Goal: Task Accomplishment & Management: Manage account settings

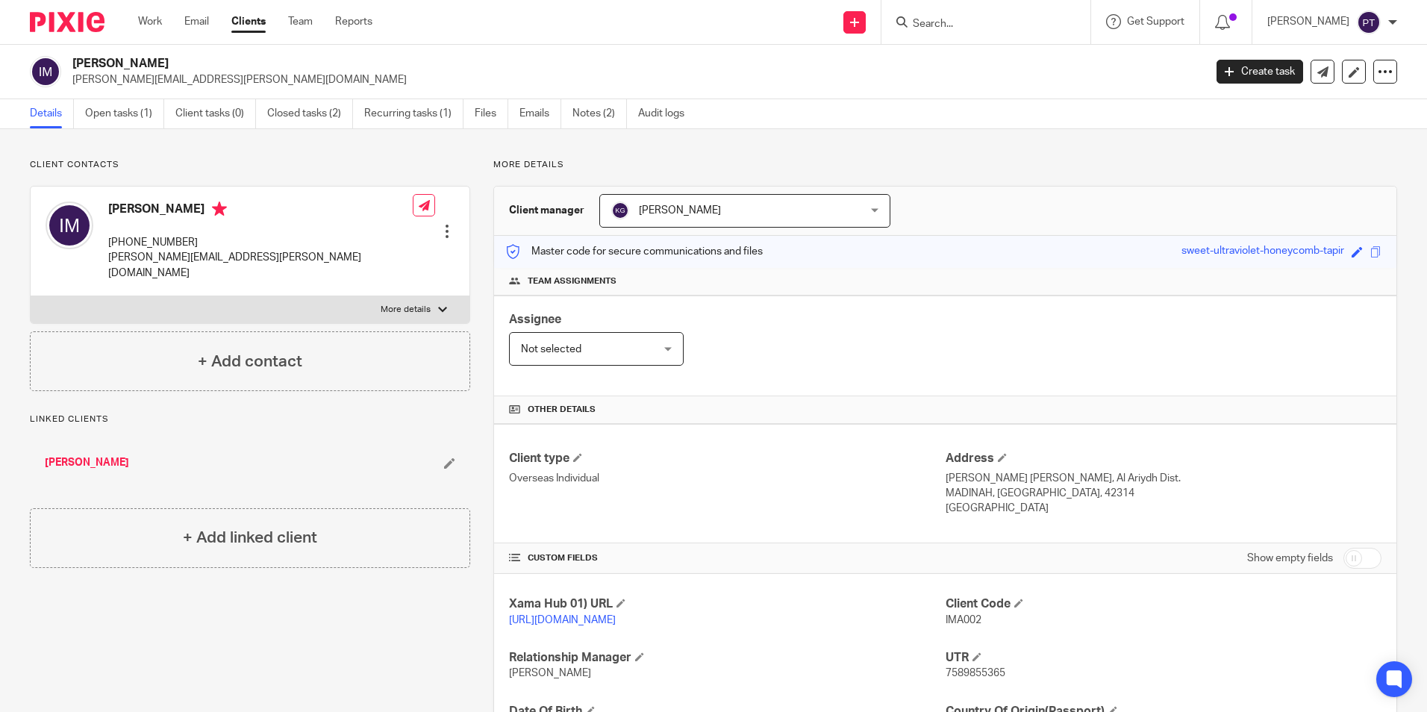
click at [745, 214] on span "[PERSON_NAME]" at bounding box center [722, 210] width 222 height 31
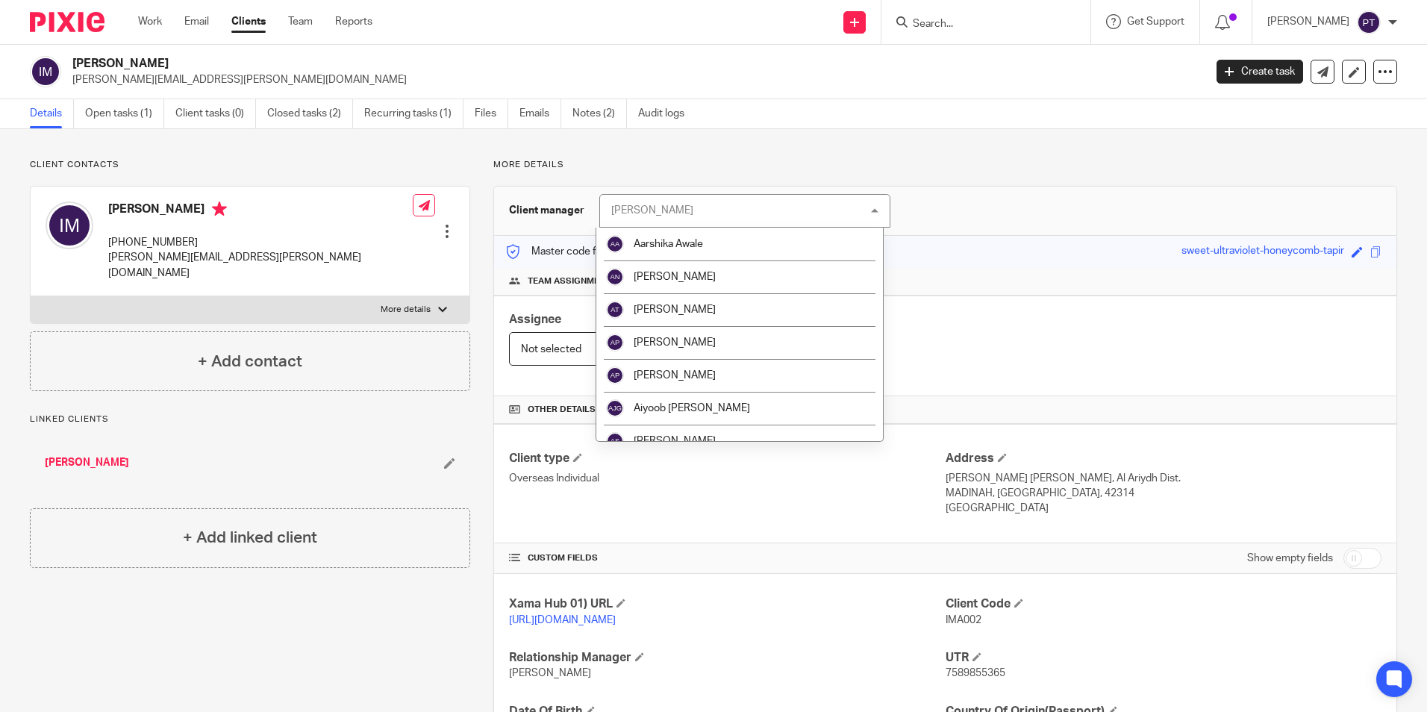
click at [748, 213] on div "Keshav Gautam Keshav Gautam" at bounding box center [744, 211] width 291 height 34
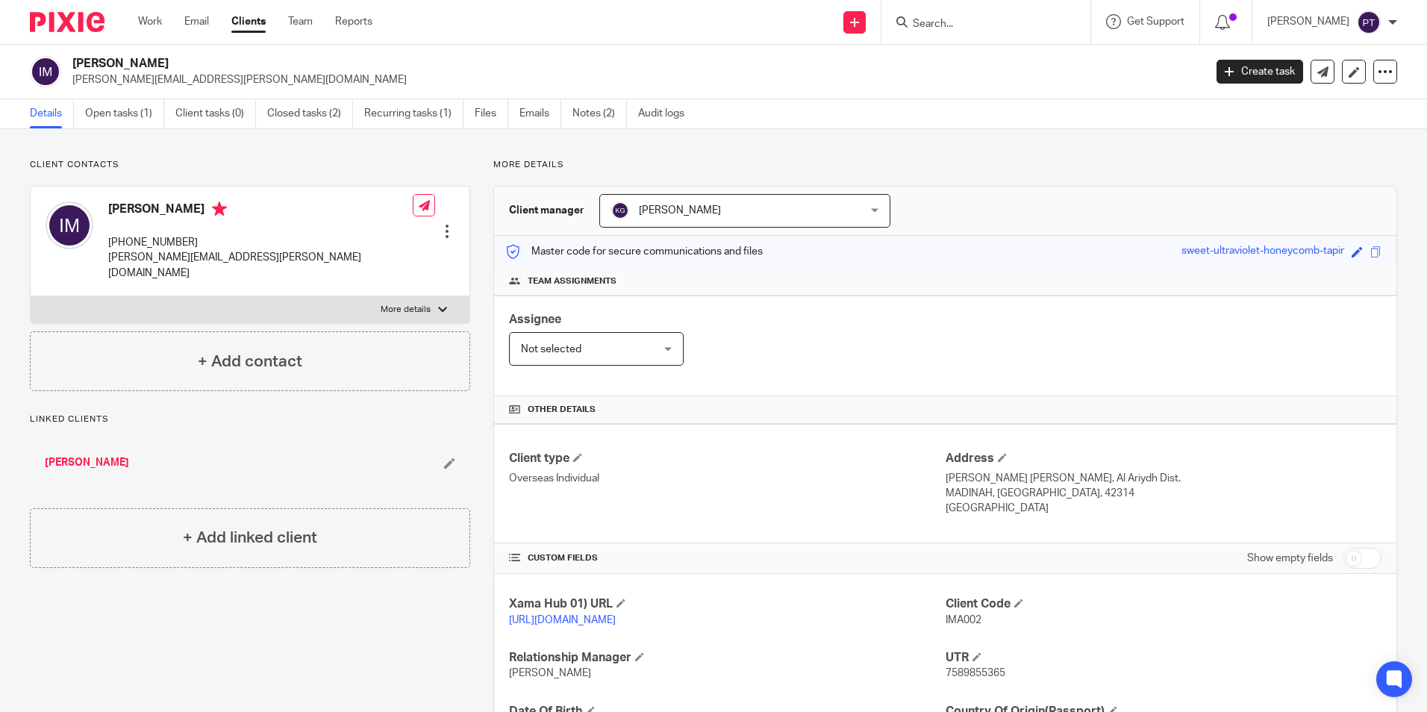
click at [81, 13] on img at bounding box center [67, 22] width 75 height 20
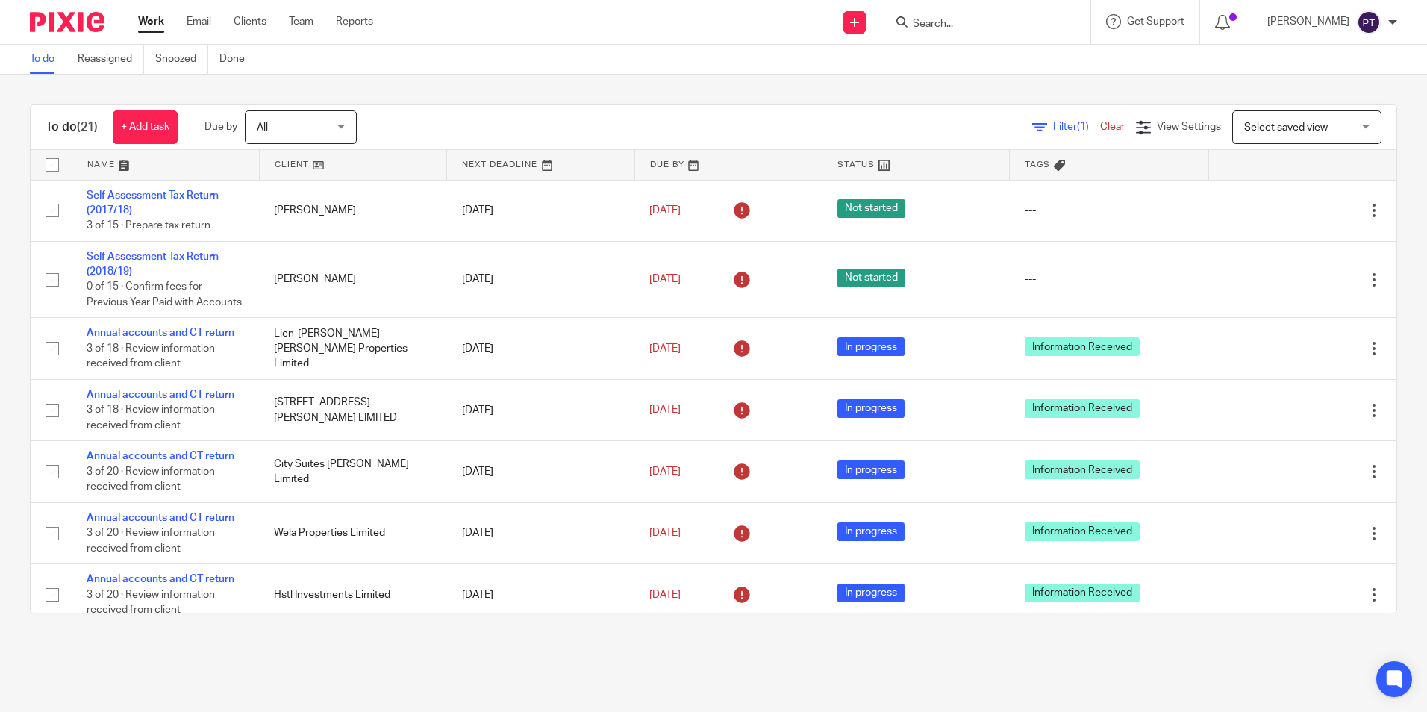
click at [867, 130] on div "Filter (1) Clear View Settings View Settings (1) Filters Clear Save Manage save…" at bounding box center [889, 127] width 1013 height 34
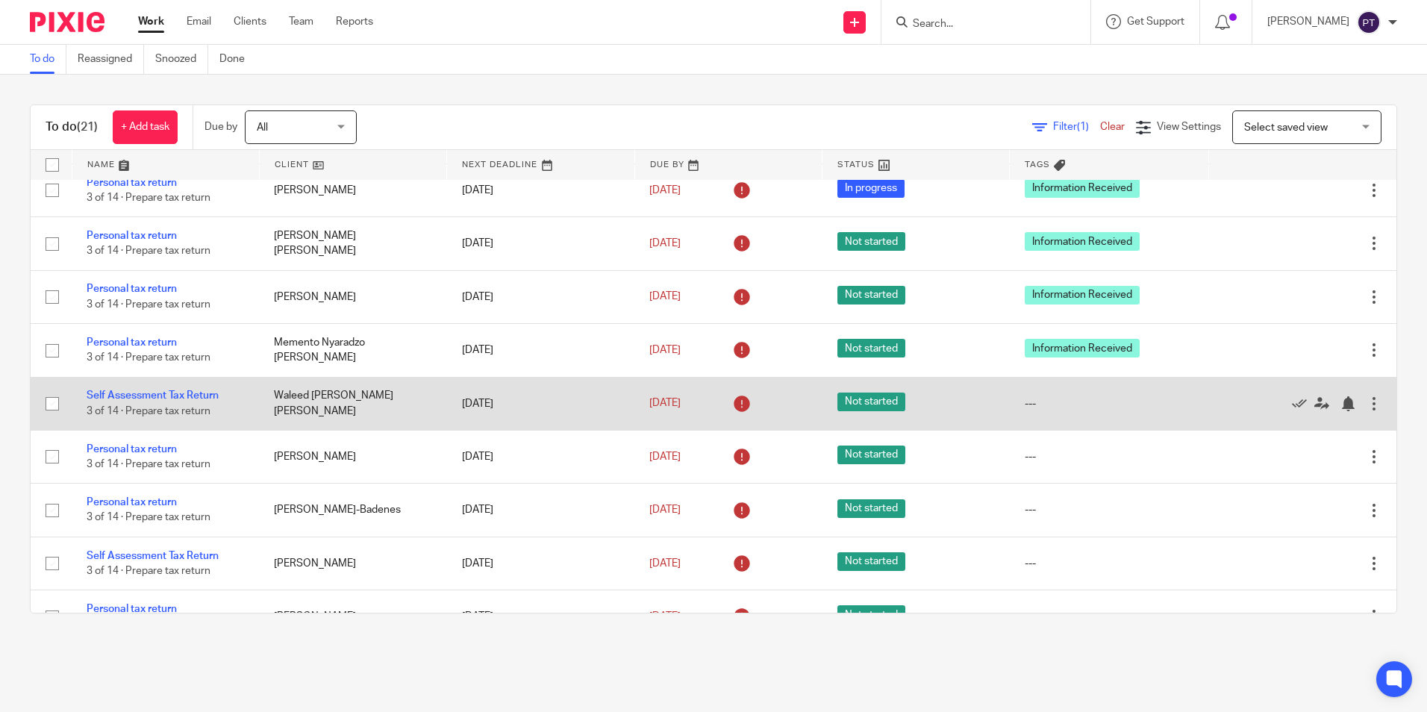
scroll to position [498, 0]
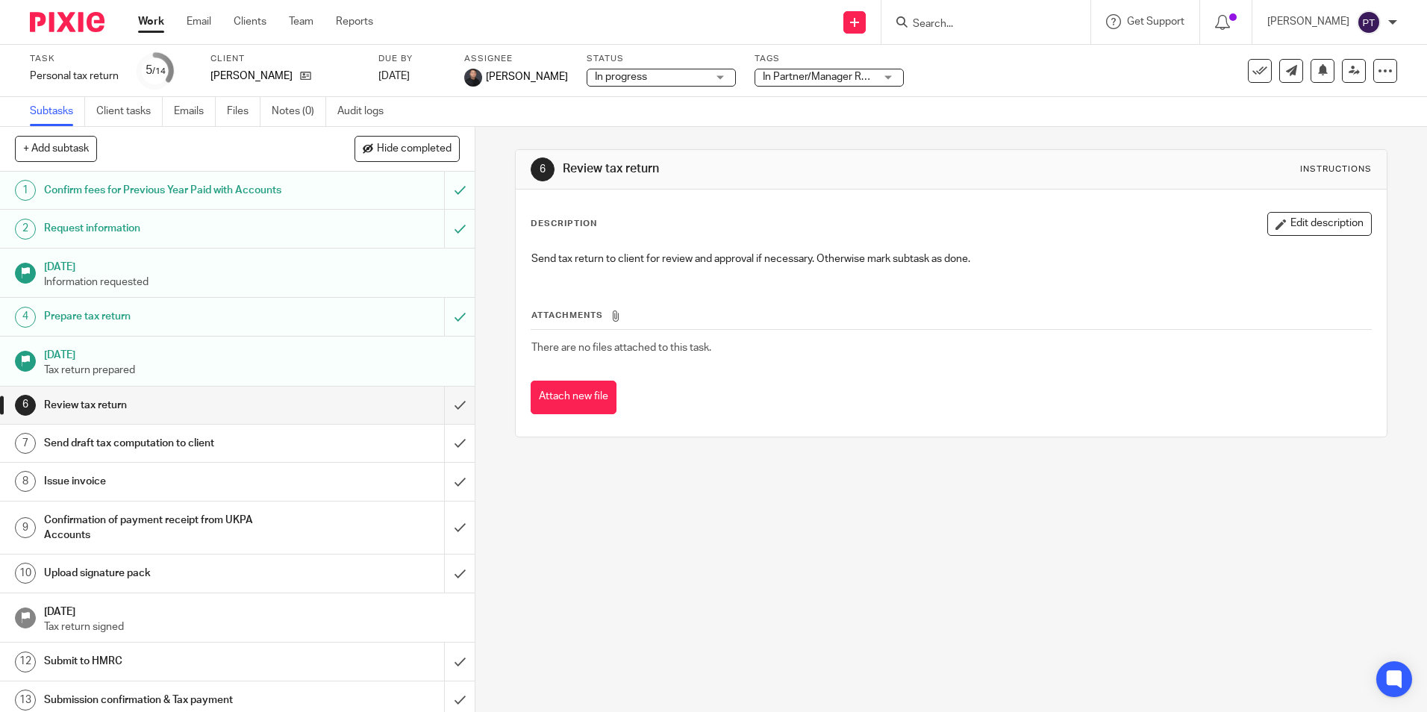
click at [143, 25] on link "Work" at bounding box center [151, 21] width 26 height 15
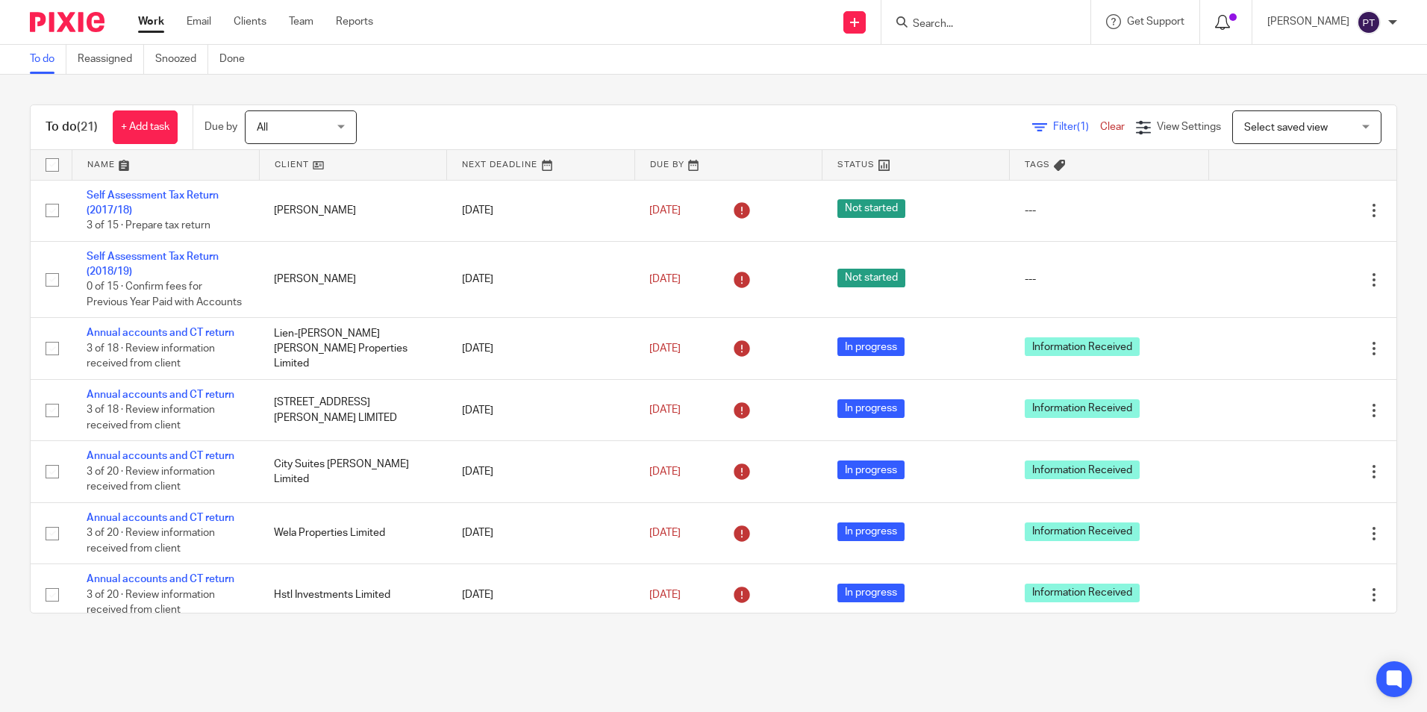
click at [1230, 17] on span at bounding box center [1232, 16] width 7 height 7
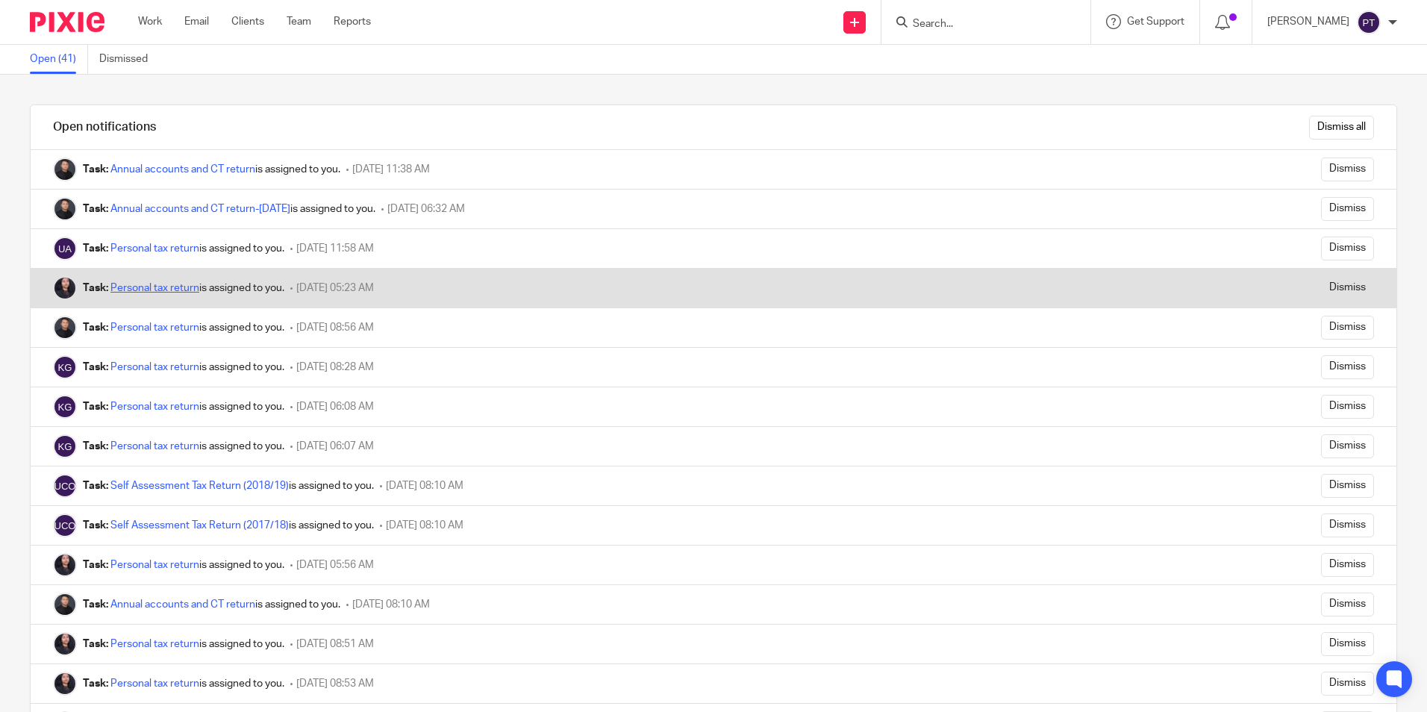
click at [152, 284] on link "Personal tax return" at bounding box center [154, 288] width 89 height 10
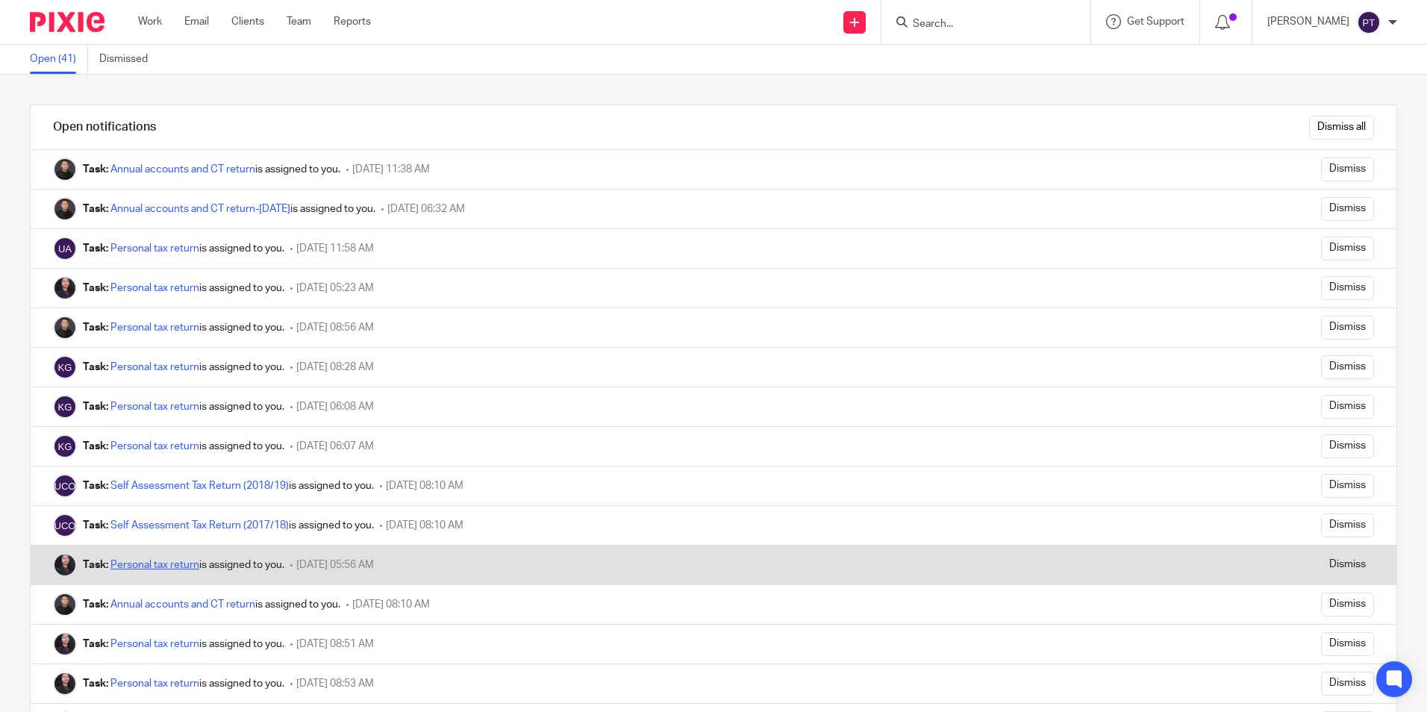
click at [139, 560] on link "Personal tax return" at bounding box center [154, 565] width 89 height 10
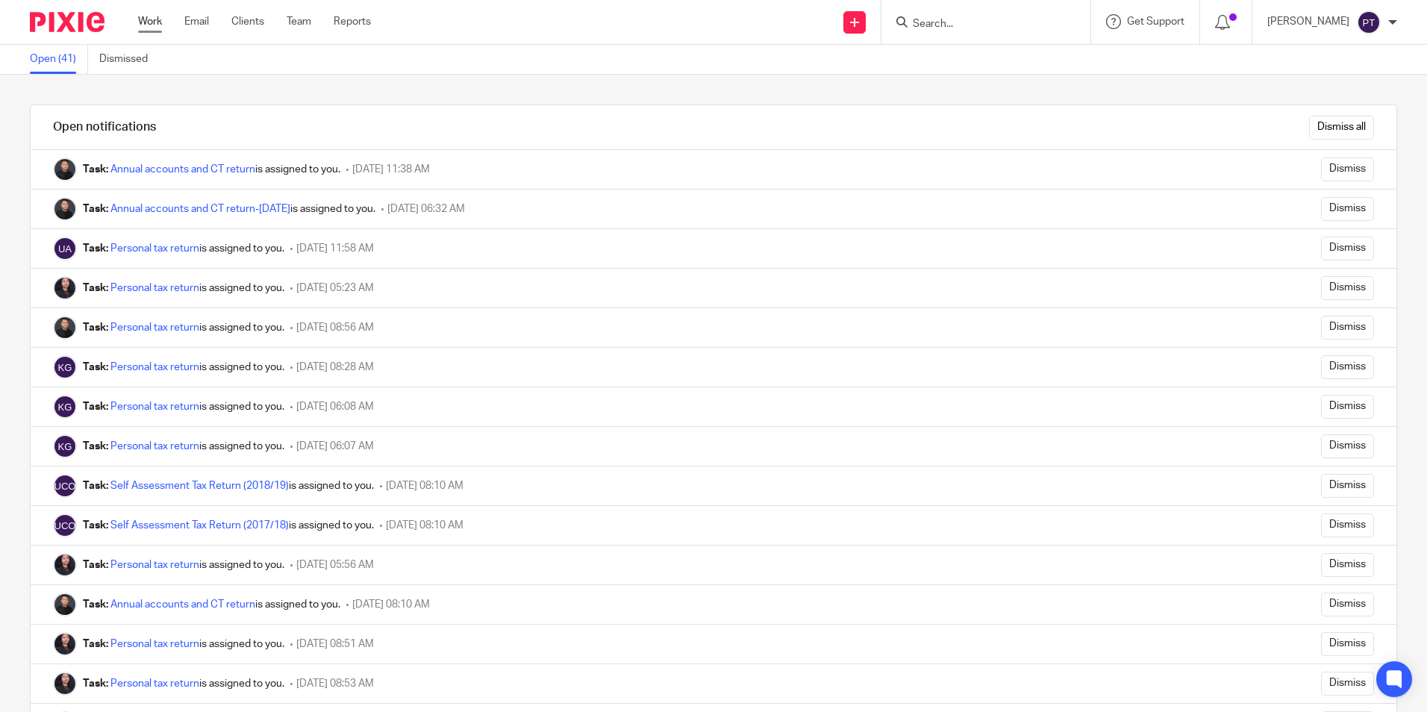
click at [143, 16] on link "Work" at bounding box center [150, 21] width 24 height 15
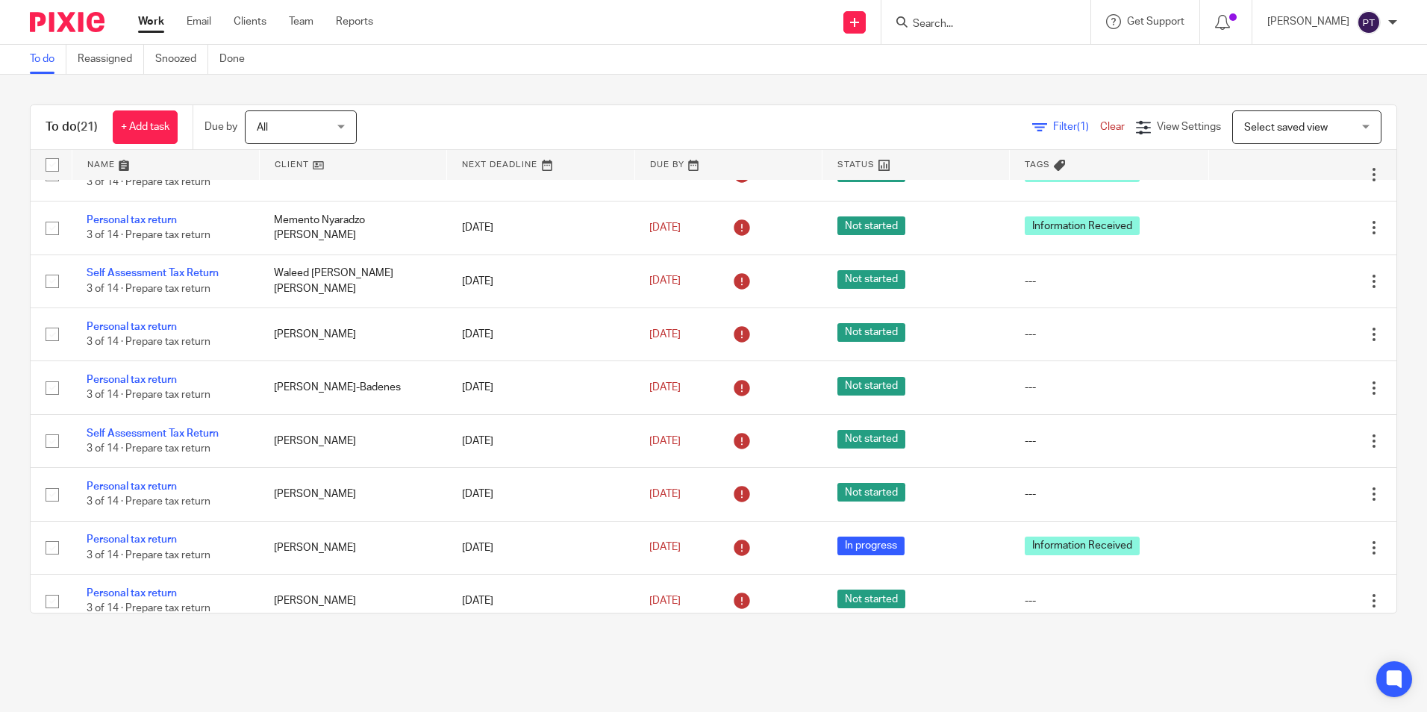
scroll to position [566, 0]
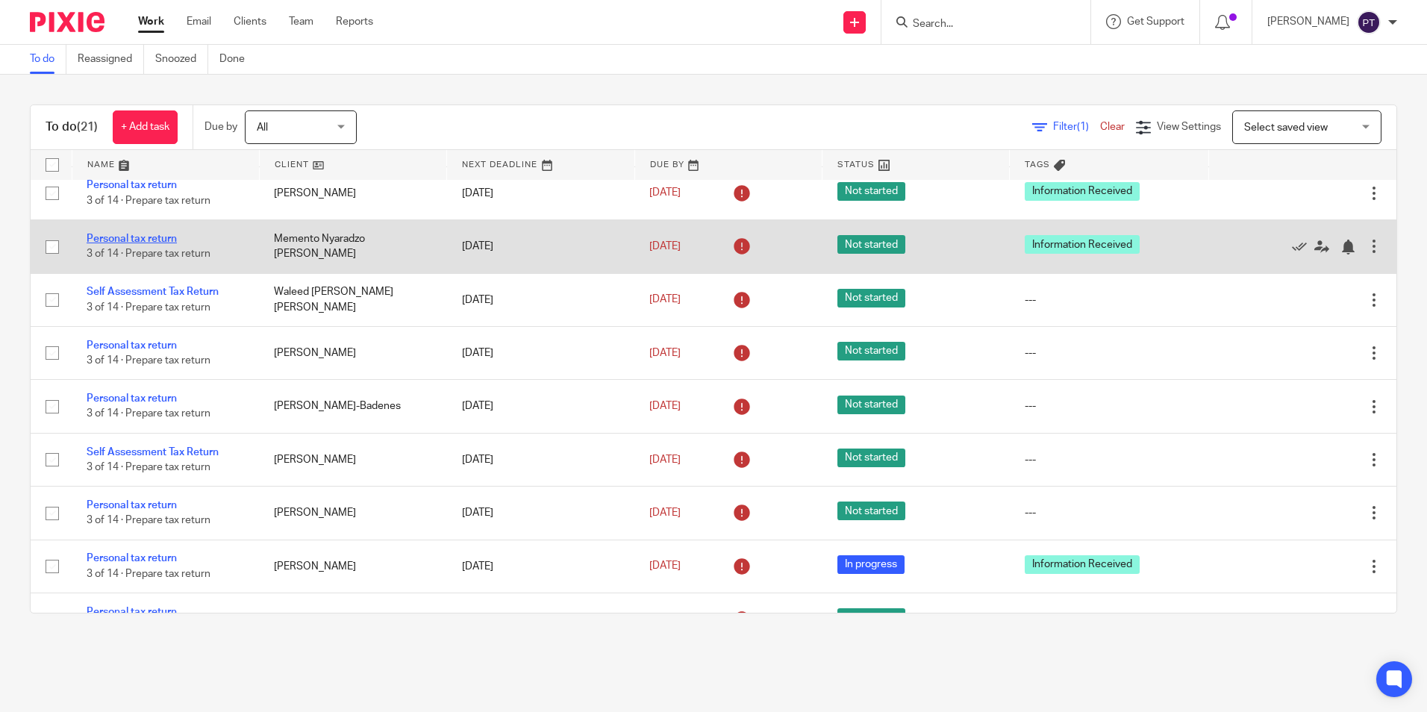
click at [132, 244] on link "Personal tax return" at bounding box center [132, 239] width 90 height 10
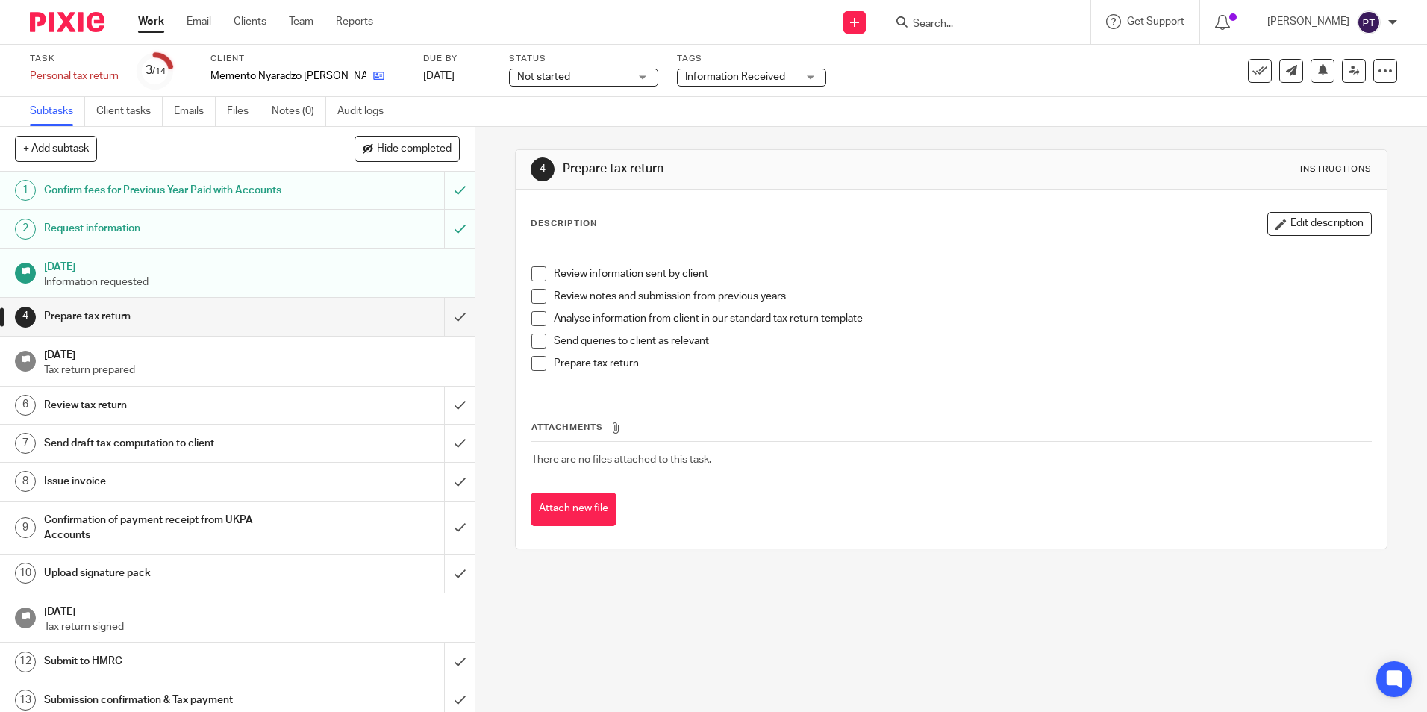
click at [373, 74] on icon at bounding box center [378, 75] width 11 height 11
